Goal: Find specific page/section: Find specific page/section

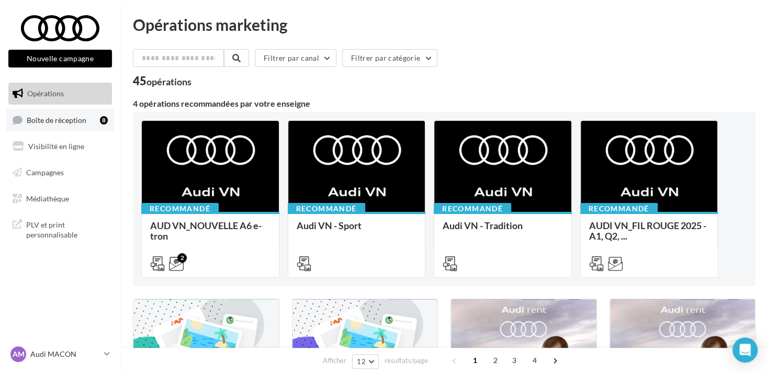
click at [88, 120] on link "Boîte de réception 8" at bounding box center [60, 120] width 108 height 23
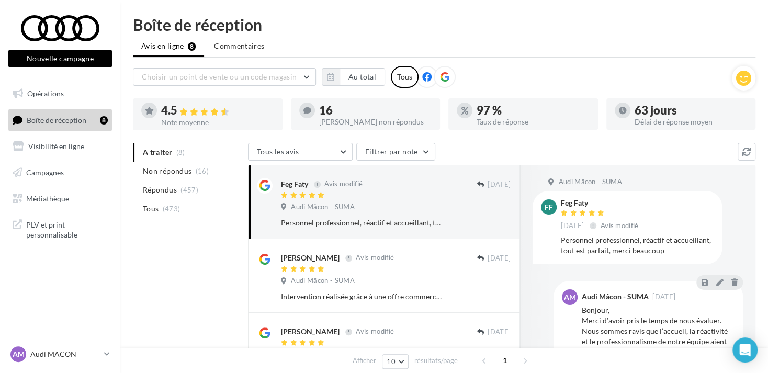
click at [52, 120] on span "Boîte de réception" at bounding box center [57, 119] width 60 height 9
click at [329, 77] on icon "button" at bounding box center [330, 77] width 7 height 8
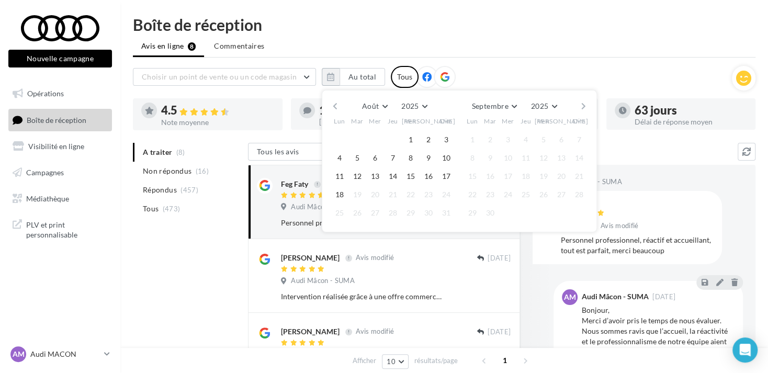
click at [328, 97] on div "Août Janvier Février Mars Avril Mai Juin Juillet Août Septembre Octobre Novembr…" at bounding box center [459, 161] width 275 height 142
click at [335, 105] on button "button" at bounding box center [335, 106] width 9 height 15
click at [353, 135] on button "1" at bounding box center [358, 140] width 16 height 16
click at [577, 104] on div "Juillet Janvier Février Mars Avril Mai Juin Juillet Août Septembre Octobre Nove…" at bounding box center [459, 106] width 239 height 15
click at [581, 105] on button "button" at bounding box center [583, 106] width 9 height 15
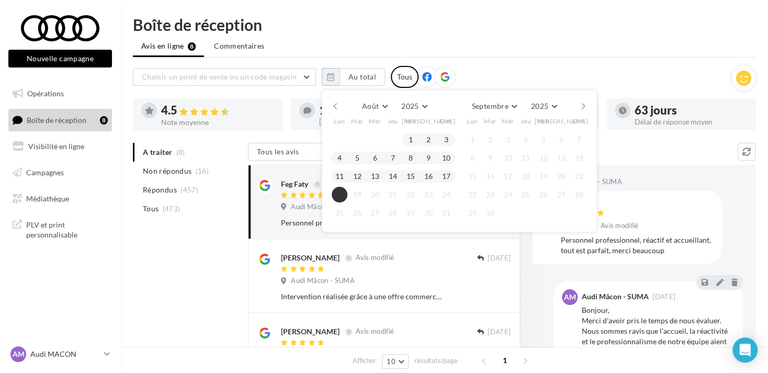
click at [338, 197] on button "18" at bounding box center [340, 195] width 16 height 16
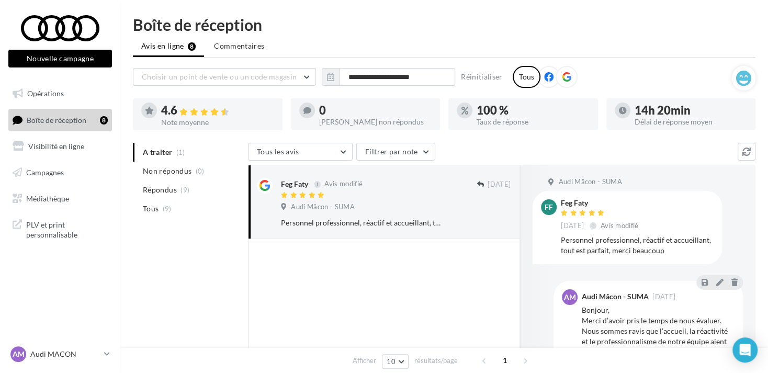
click at [631, 82] on div "**********" at bounding box center [432, 77] width 599 height 22
click at [67, 355] on p "Audi MACON" at bounding box center [65, 354] width 70 height 10
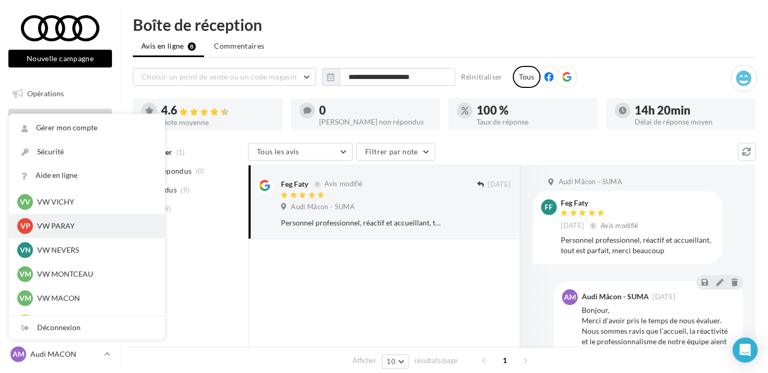
scroll to position [523, 0]
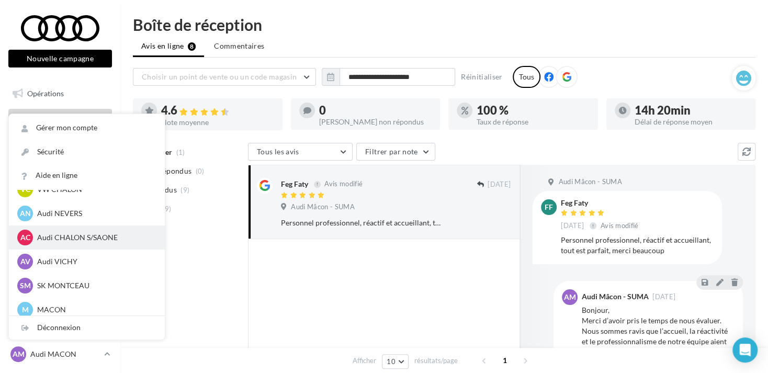
click at [76, 239] on p "Audi CHALON S/SAONE" at bounding box center [94, 237] width 115 height 10
